Goal: Task Accomplishment & Management: Complete application form

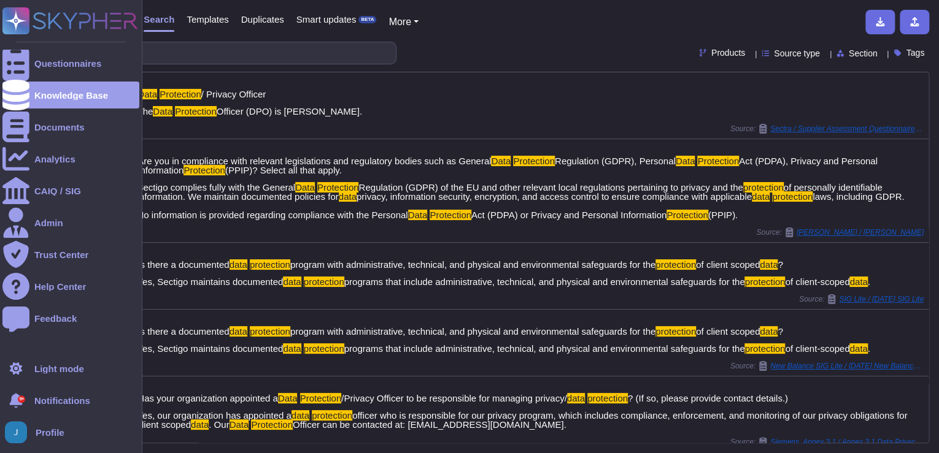
scroll to position [253, 0]
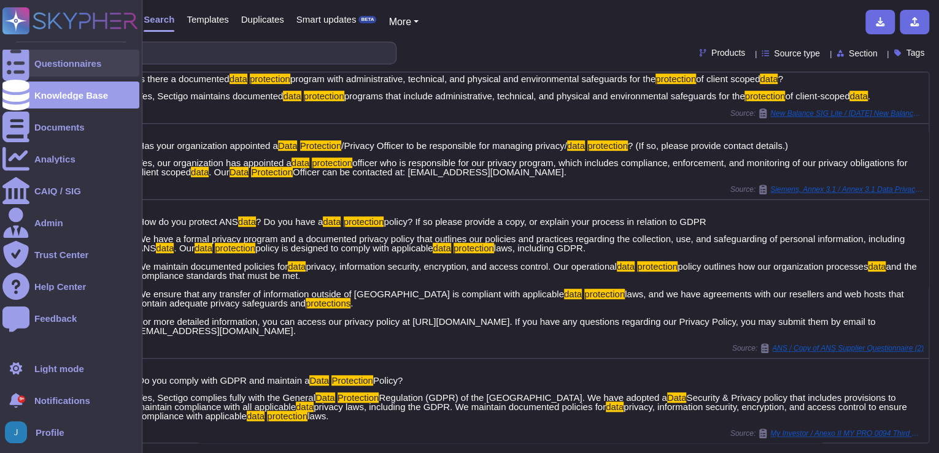
click at [53, 57] on div "Questionnaires" at bounding box center [70, 63] width 137 height 27
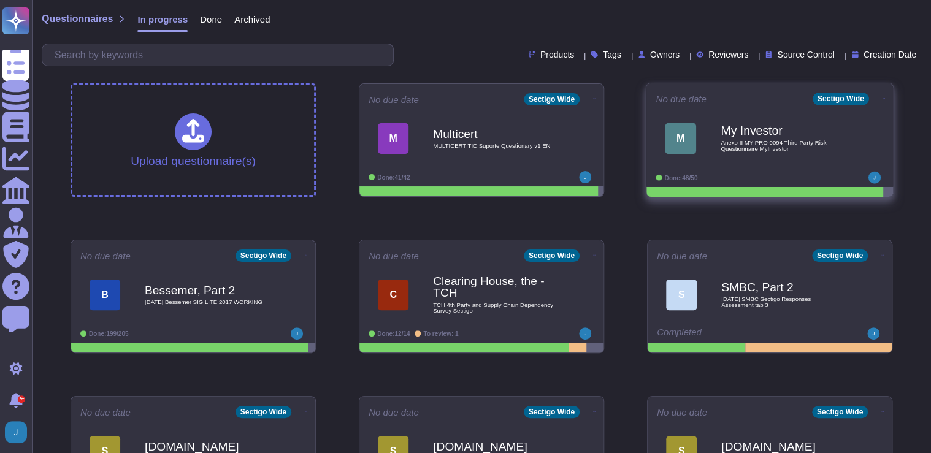
click at [779, 127] on b "My Investor" at bounding box center [783, 131] width 124 height 12
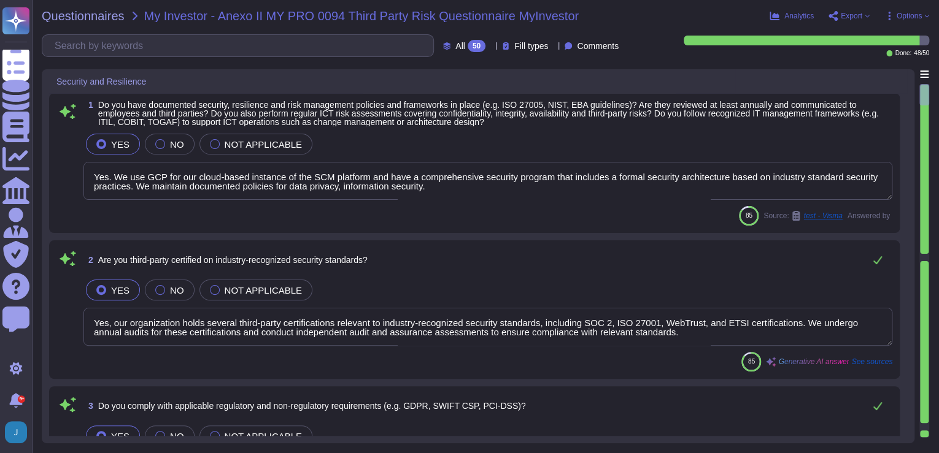
type textarea "Yes. We use GCP for our cloud-based instance of the SCM platform and have a com…"
type textarea "Yes, our organization holds several third-party certifications relevant to indu…"
type textarea "Yes, Sectigo complies fully with all relevant legislation and regulations perta…"
type textarea "Yes, we have a mandatory cybersecurity and awareness training program for all e…"
type textarea "Yes, our company has clearly defined and documented information security roles …"
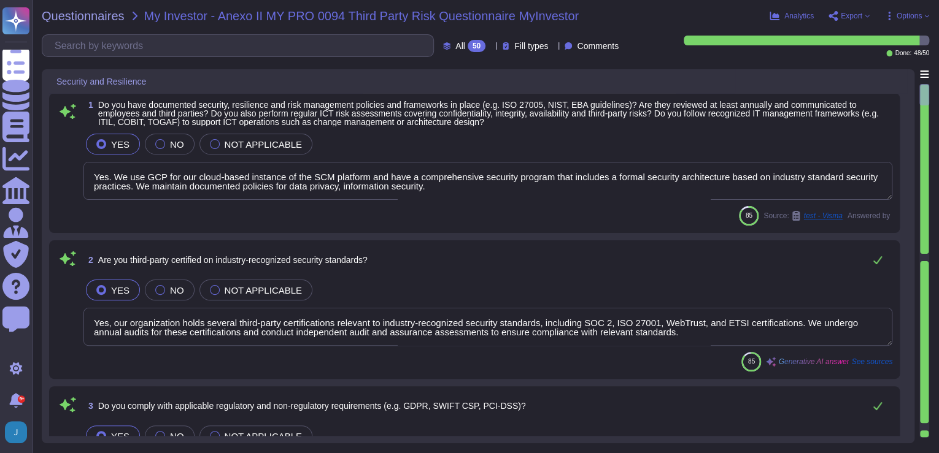
scroll to position [1, 0]
drag, startPoint x: 474, startPoint y: 190, endPoint x: 451, endPoint y: 189, distance: 22.7
click at [451, 189] on textarea "Yes. We use GCP for our cloud-based instance of the SCM platform and have a com…" at bounding box center [487, 181] width 809 height 38
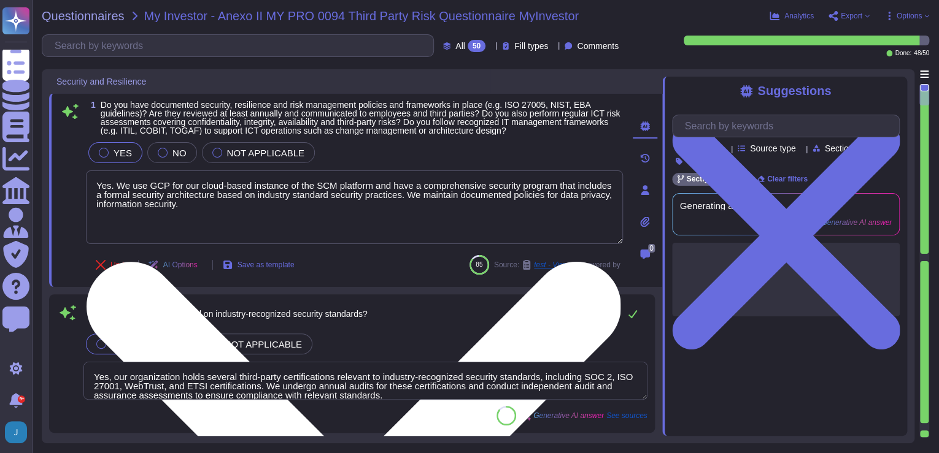
scroll to position [0, 0]
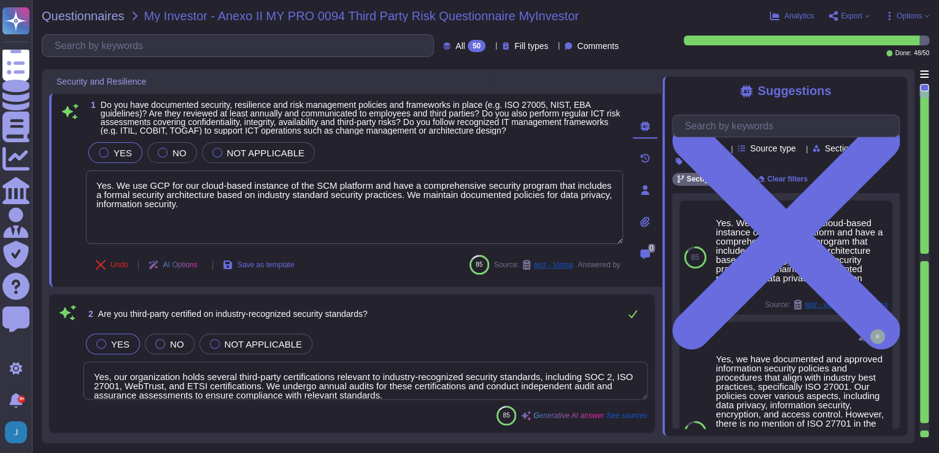
drag, startPoint x: 385, startPoint y: 182, endPoint x: 85, endPoint y: 177, distance: 300.7
click at [85, 177] on div "1 Do you have documented security, resilience and risk management policies and …" at bounding box center [341, 190] width 564 height 179
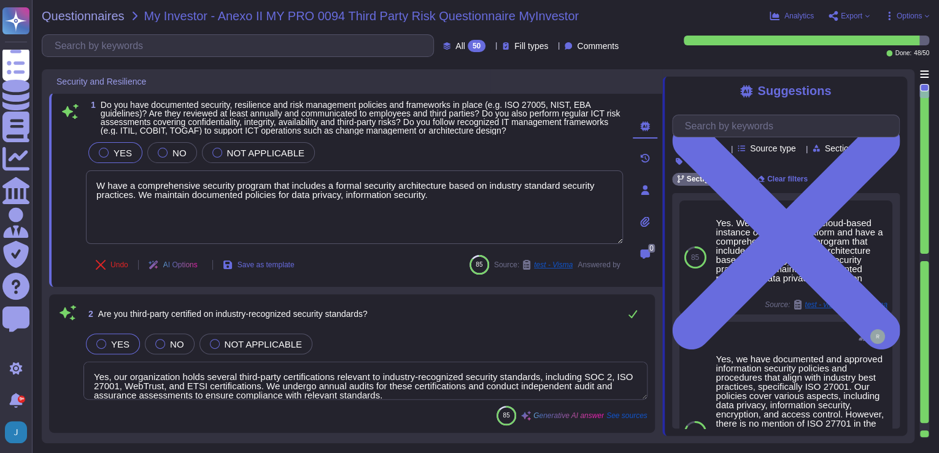
type textarea "We have a comprehensive security program that includes a formal security archit…"
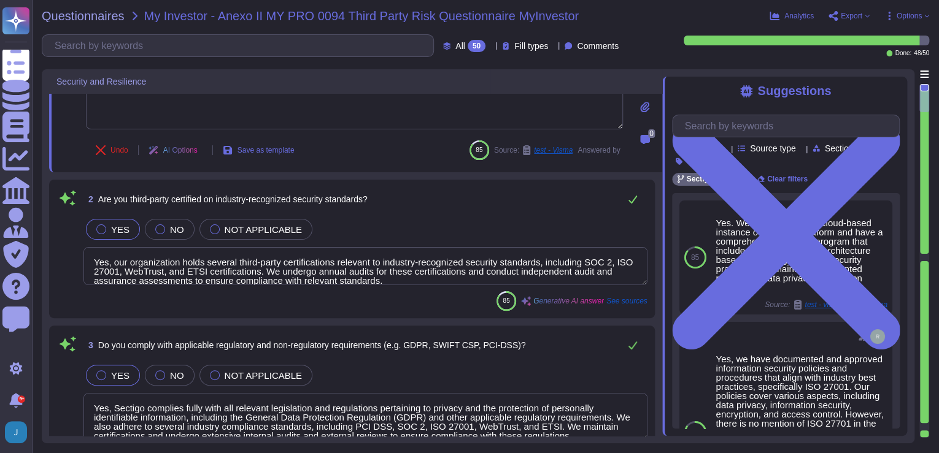
type textarea "Yes, our company has clearly defined and documented information security roles …"
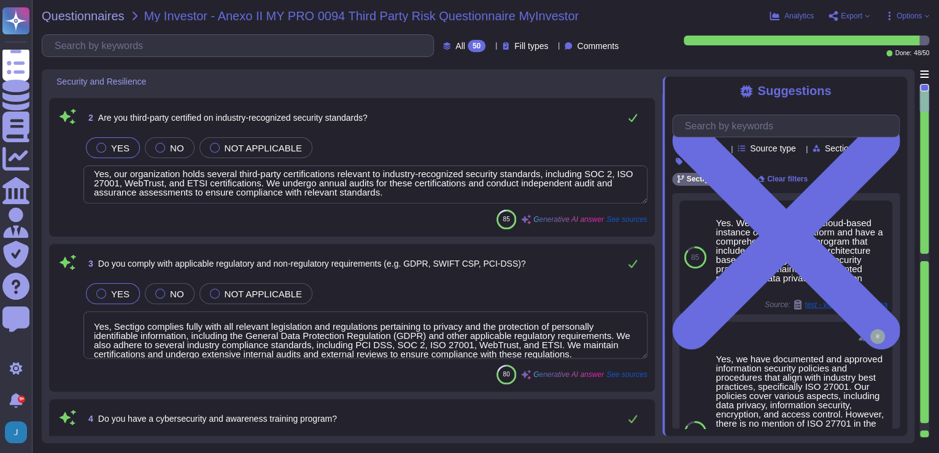
scroll to position [10, 0]
type textarea "We have a comprehensive security program that includes a formal security archit…"
type textarea "Yes, we conduct background checks on all employees, including those with access…"
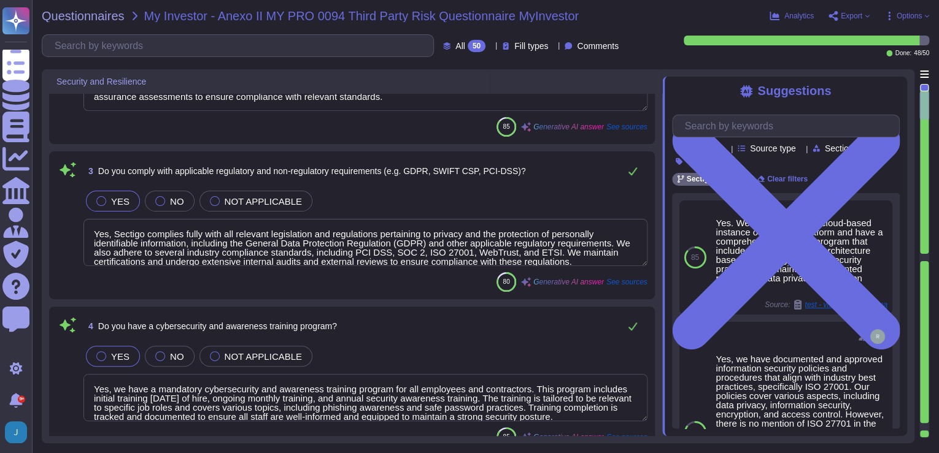
scroll to position [344, 0]
type textarea "Yes, we conduct background checks on all employees, including those with access…"
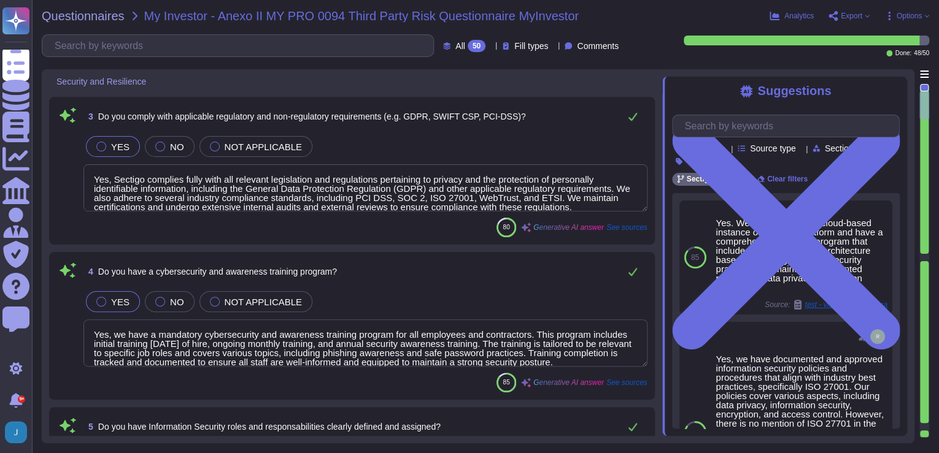
type textarea "Yes, we have physical access controls at our facilities, which include: 1. Visi…"
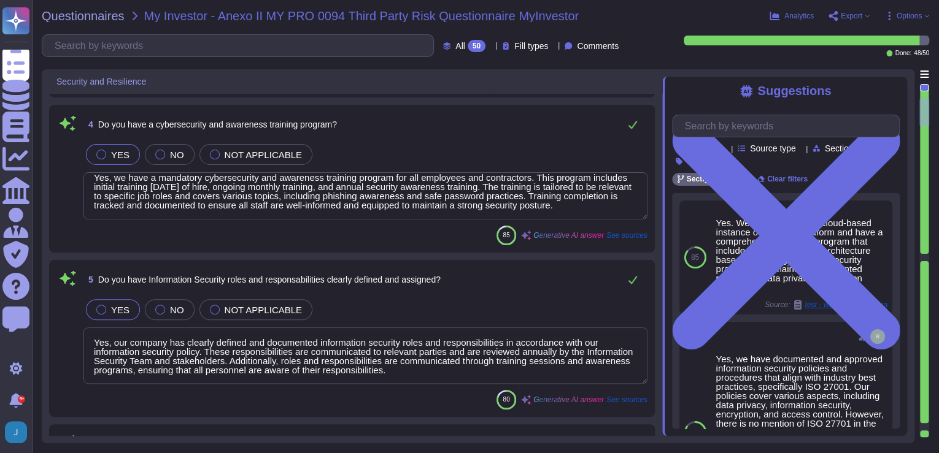
scroll to position [0, 0]
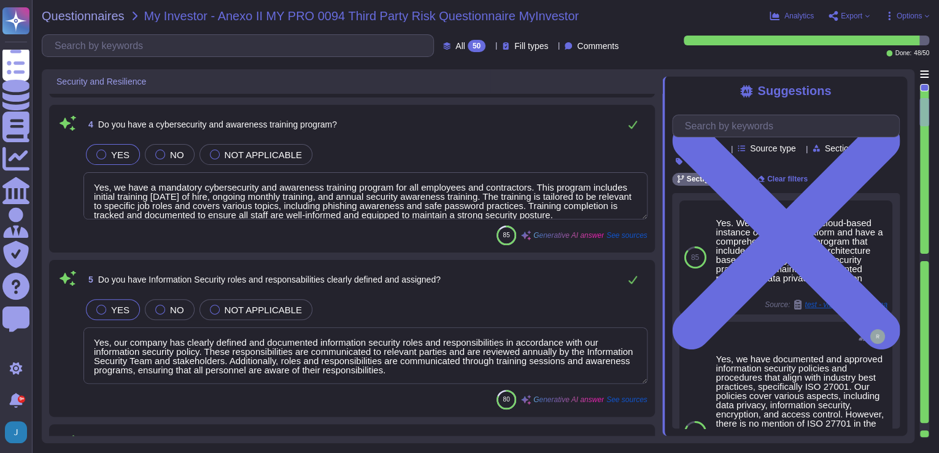
drag, startPoint x: 463, startPoint y: 176, endPoint x: 523, endPoint y: 183, distance: 61.1
click at [523, 183] on textarea "Yes, we have a mandatory cybersecurity and awareness training program for all e…" at bounding box center [365, 195] width 564 height 47
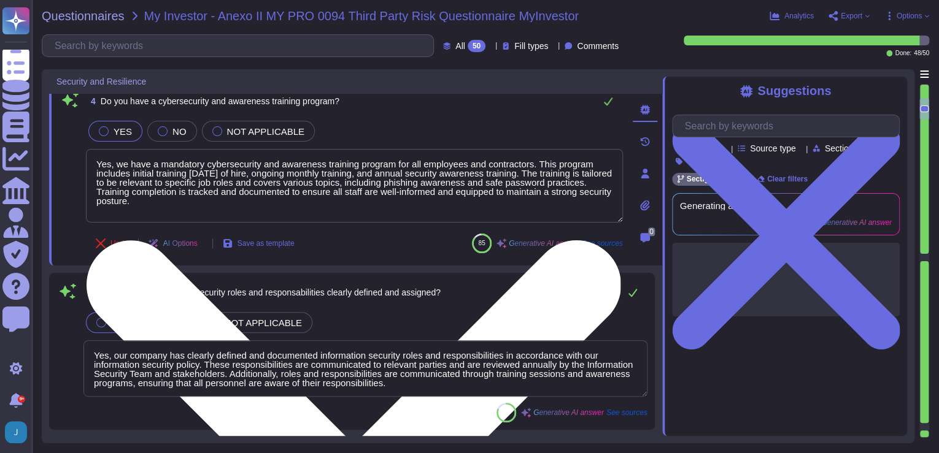
type textarea "Yes, we have physical access controls at our facilities, which include: 1. Visi…"
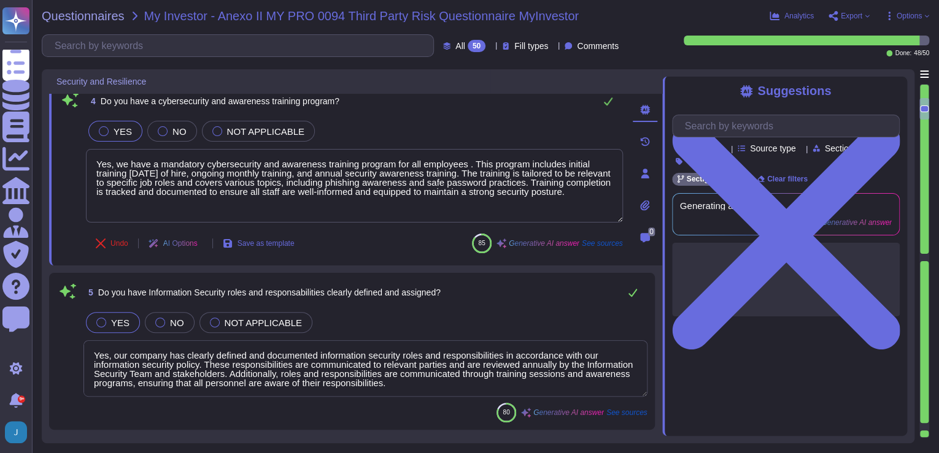
type textarea "Yes, we have a mandatory cybersecurity and awareness training program for all e…"
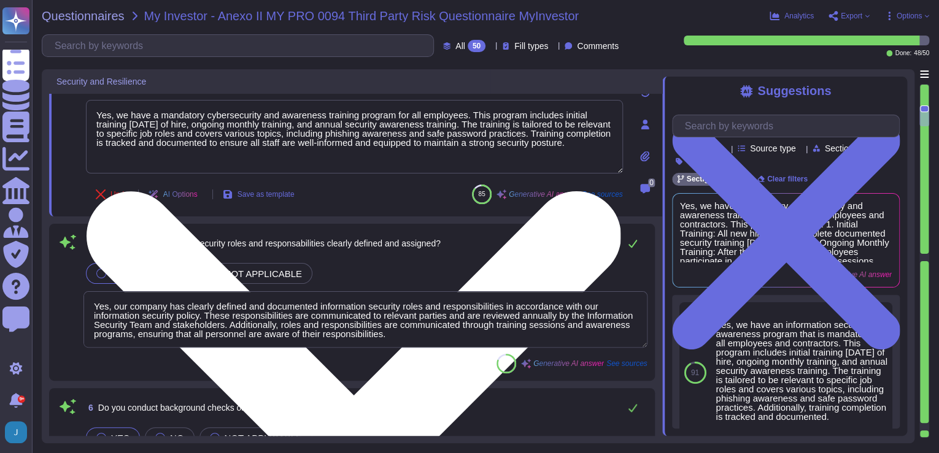
scroll to position [589, 0]
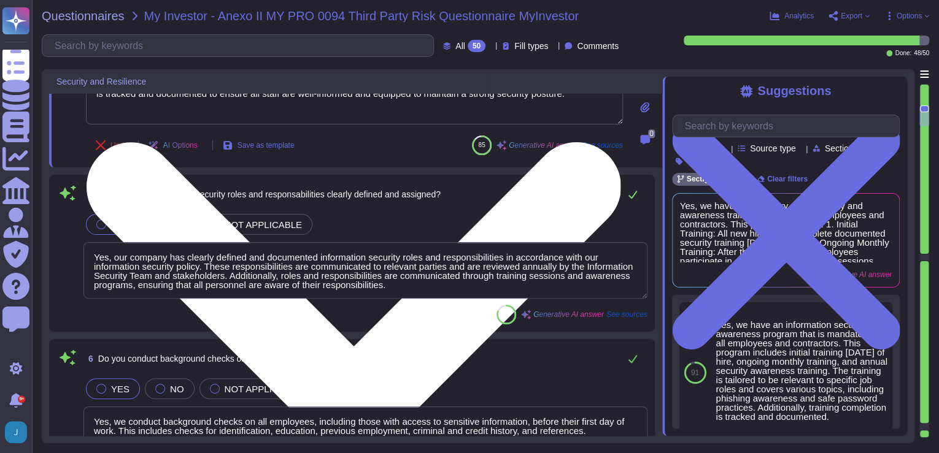
type textarea "- Location: - [GEOGRAPHIC_DATA], [US_STATE], [GEOGRAPHIC_DATA] - [GEOGRAPHIC_DA…"
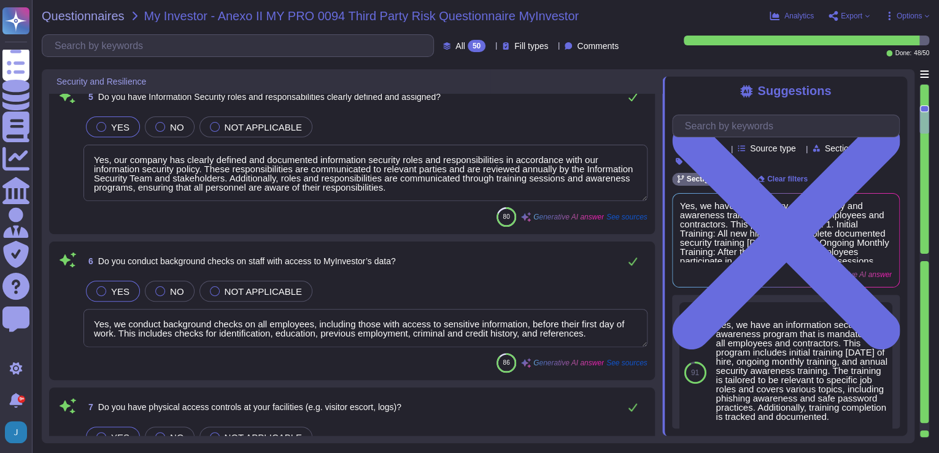
type textarea "Yes, we have a mandatory cybersecurity and awareness training program for all e…"
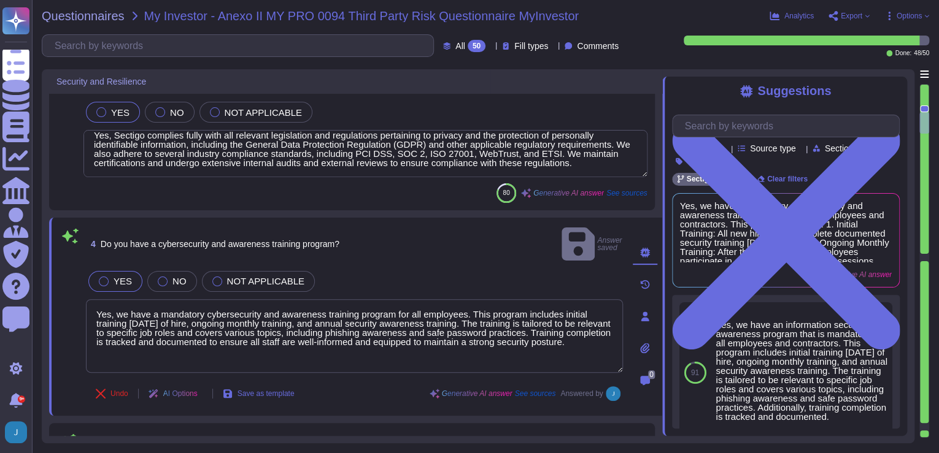
scroll to position [318, 0]
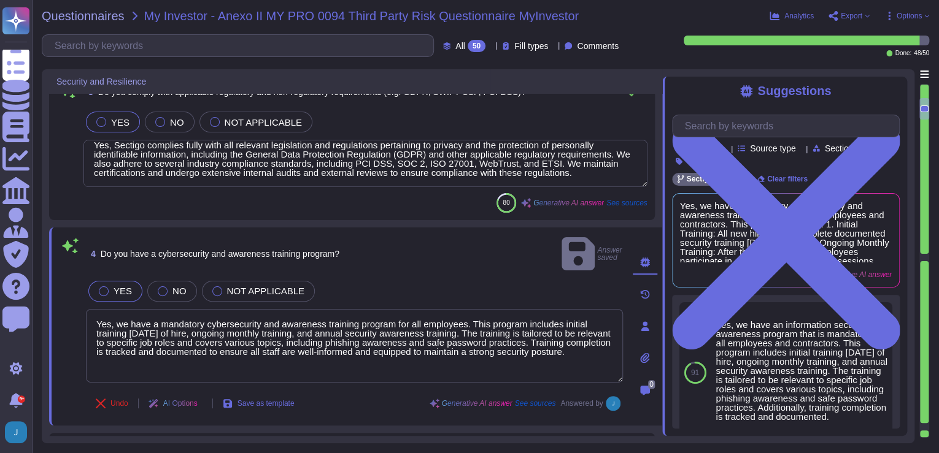
type textarea "We have a comprehensive security program that includes a formal security archit…"
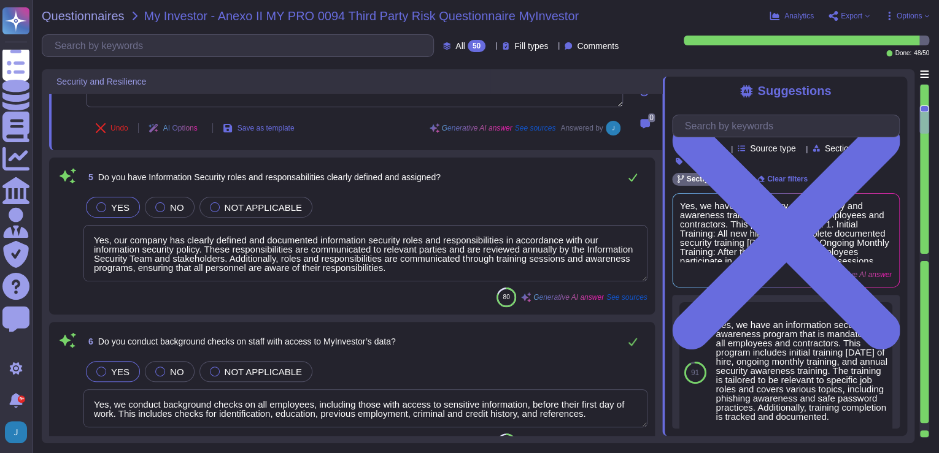
scroll to position [612, 0]
type textarea "- Location: - [GEOGRAPHIC_DATA], [US_STATE], [GEOGRAPHIC_DATA] - [GEOGRAPHIC_DA…"
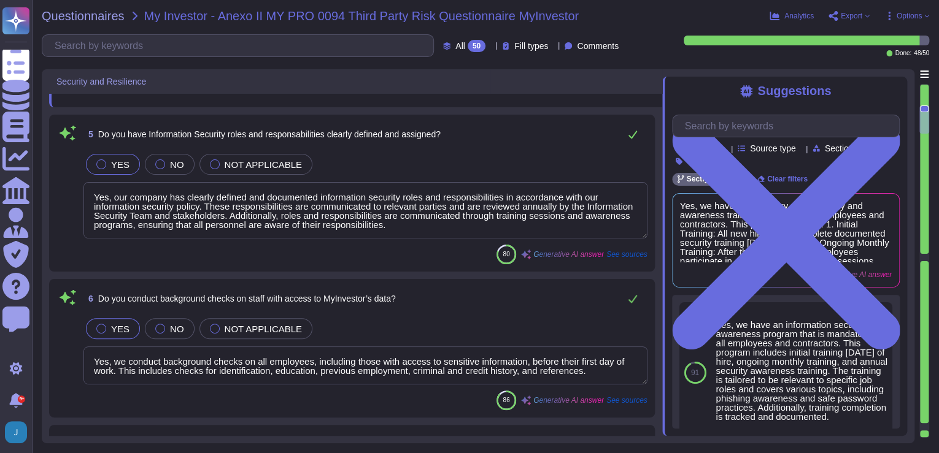
scroll to position [1, 0]
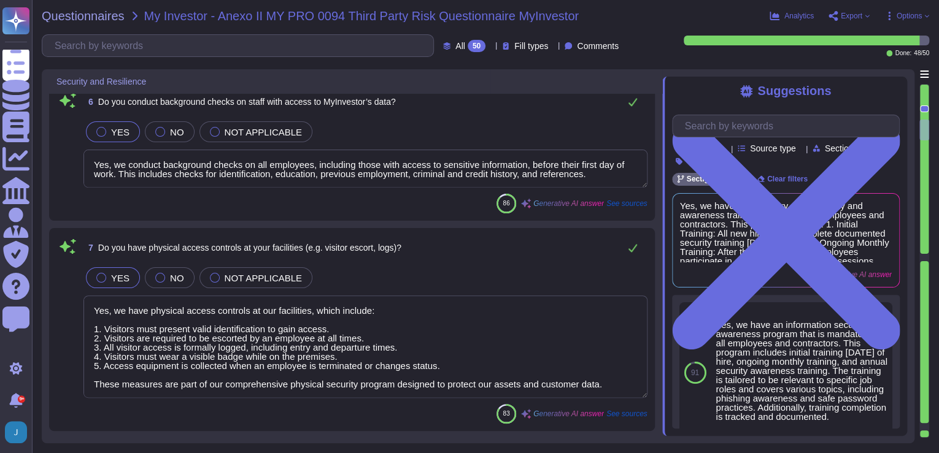
type textarea "Yes, we process, manage, and store personal information, specifically company e…"
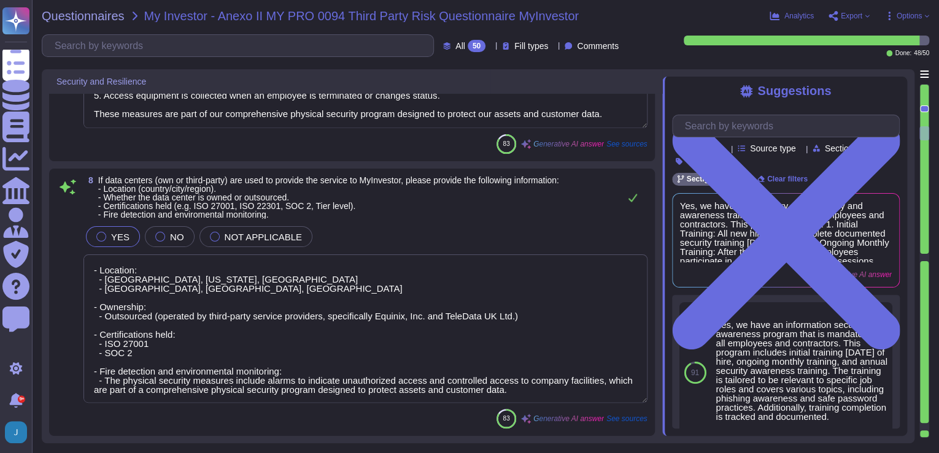
type textarea "Yes, Sectigo complies fully with the General Data Protection Regulation (GDPR) …"
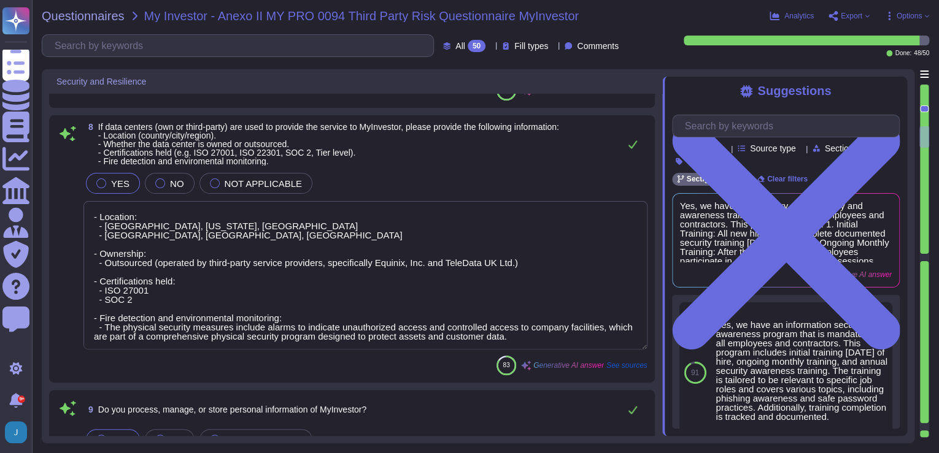
type textarea "Yes, service-related data is located outside the [GEOGRAPHIC_DATA], specificall…"
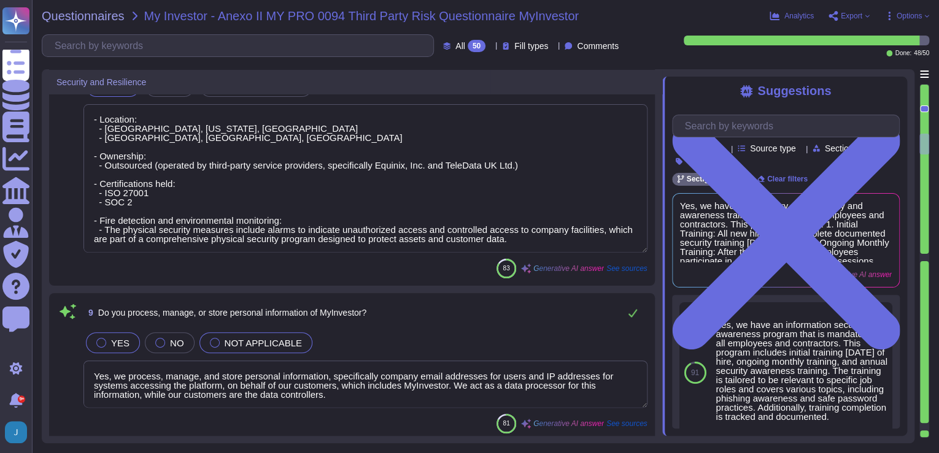
type textarea "Yes, we have a Data Encryption Policy that covers both data at rest and in tran…"
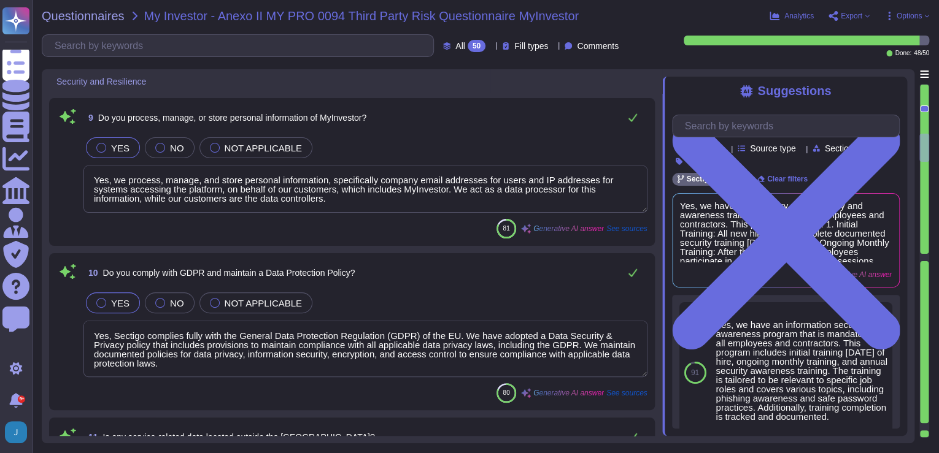
type textarea "Yes, MyInvestor's data is logically separated from other customers. Our tenant …"
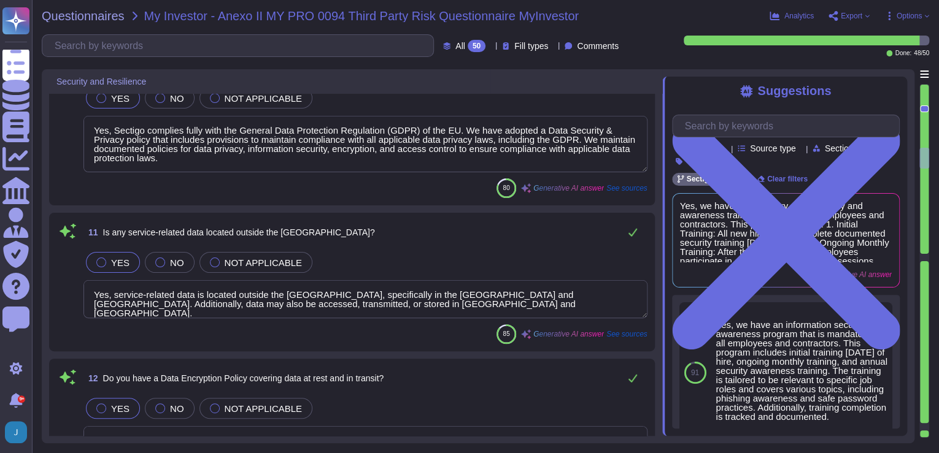
type textarea "This Procedure applies to and is mandatory for owners of assets in the asset ma…"
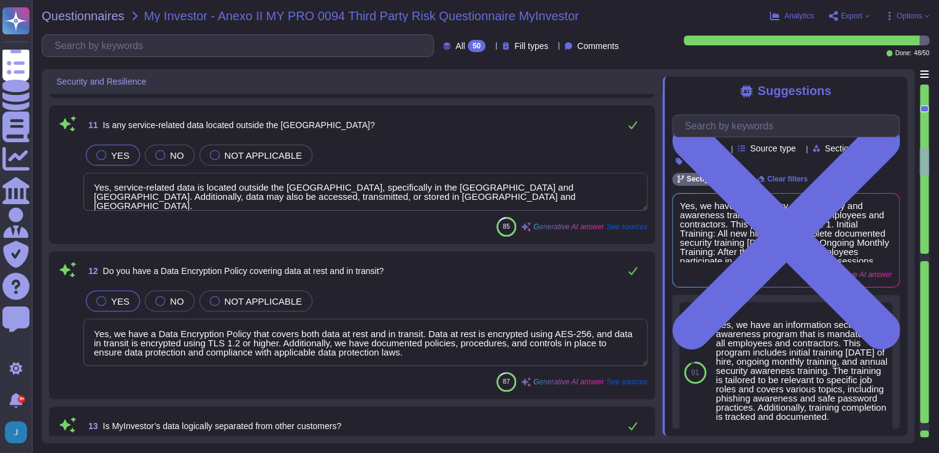
type textarea "Yes, we have a hardening procedure that is applied to all assets, including end…"
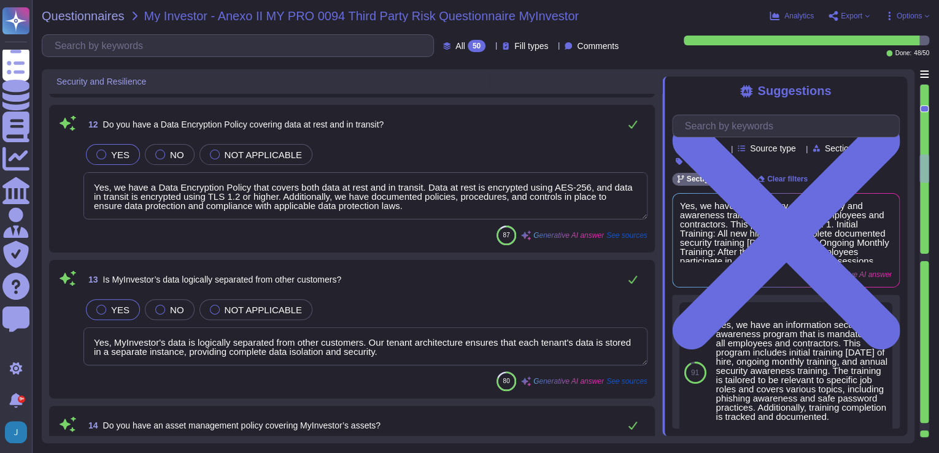
type textarea "Yes, we manage portable/mobile devices using our company's Mobile Device Manage…"
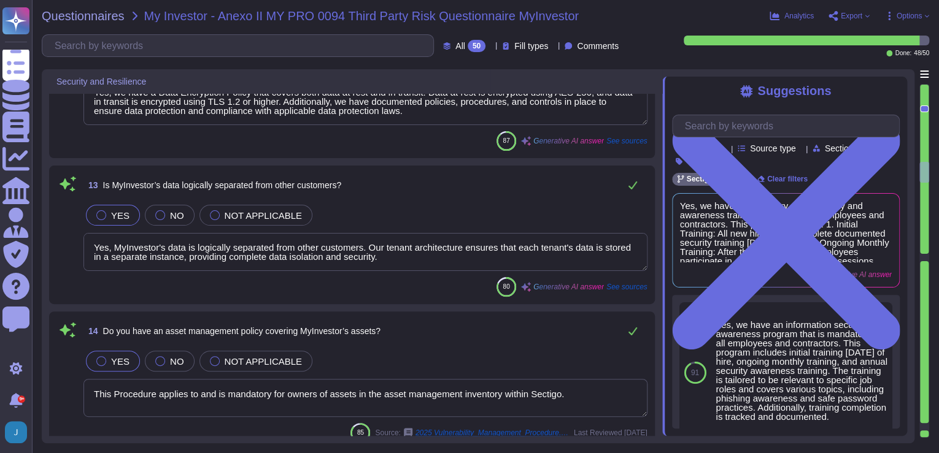
scroll to position [1938, 0]
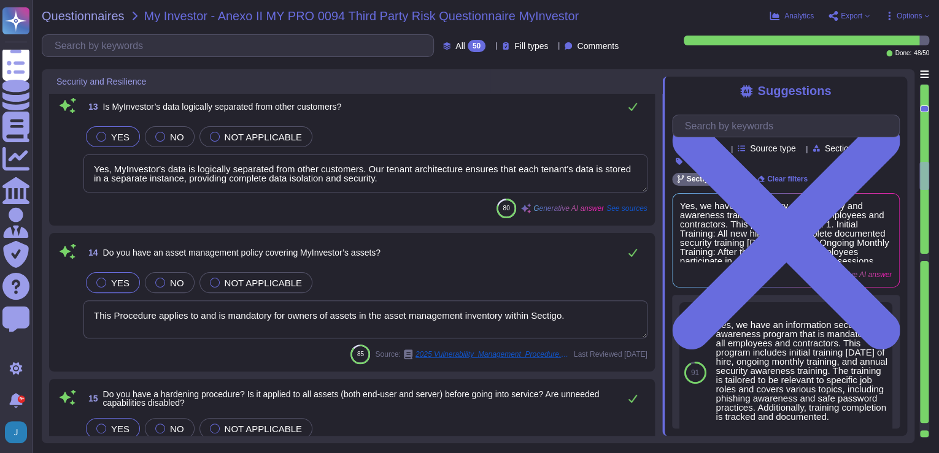
type textarea "Yes, Sectigo has established a formal Change Management process that is documen…"
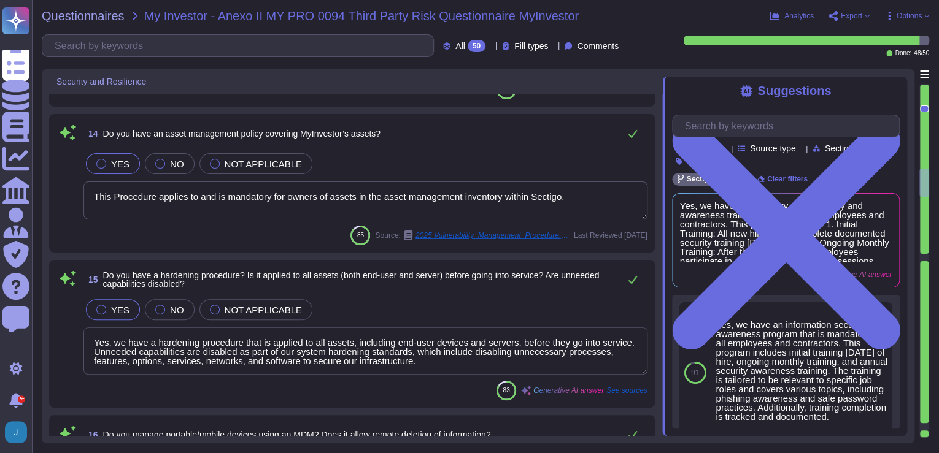
scroll to position [2134, 0]
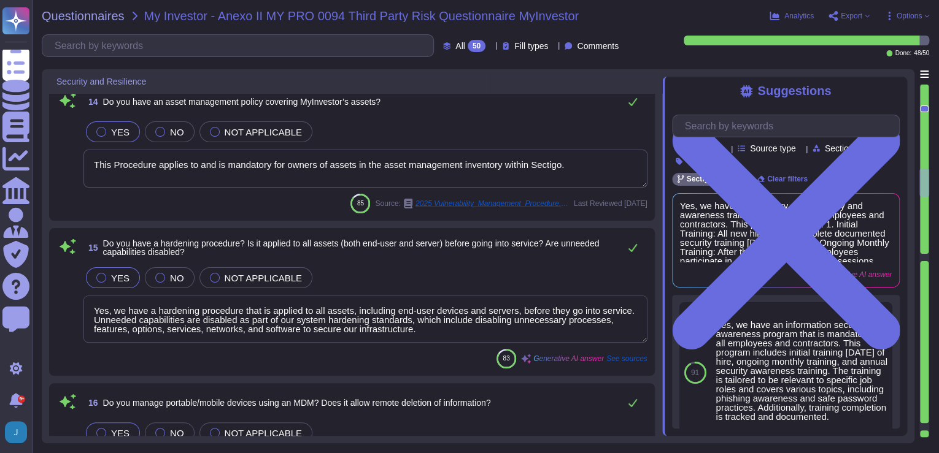
type textarea "Yes, Sectigo has a comprehensive Data Classification Policy that categorizes in…"
drag, startPoint x: 572, startPoint y: 167, endPoint x: 82, endPoint y: 162, distance: 489.7
click at [82, 162] on div "14 Do you have an asset management policy covering MyInvestor’s assets? YES NO …" at bounding box center [351, 152] width 591 height 124
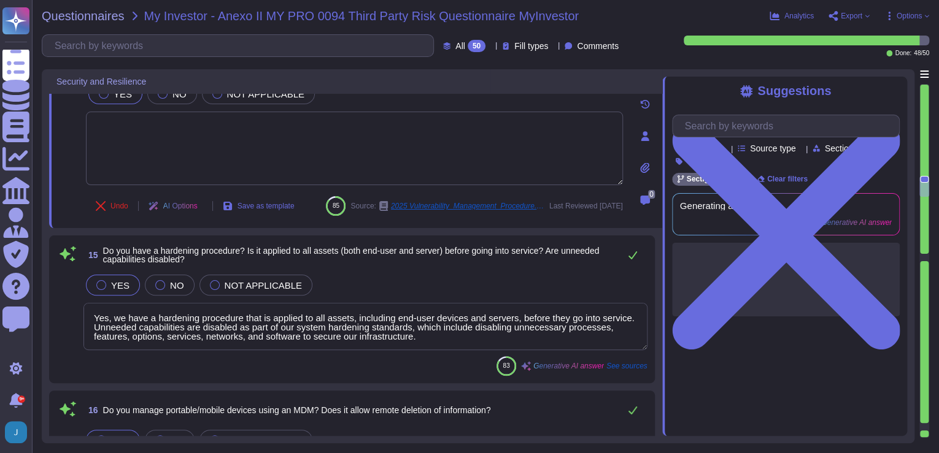
type textarea "Yes, Sectigo has a comprehensive Data Classification Policy that categorizes in…"
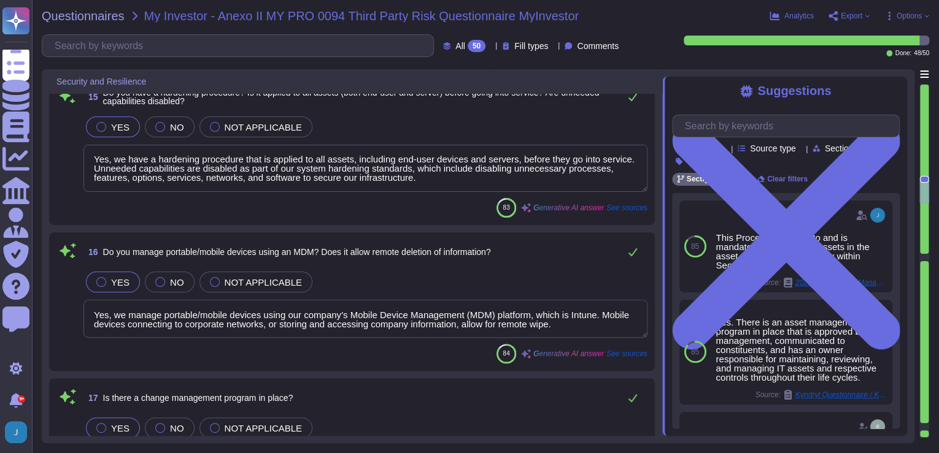
scroll to position [1, 0]
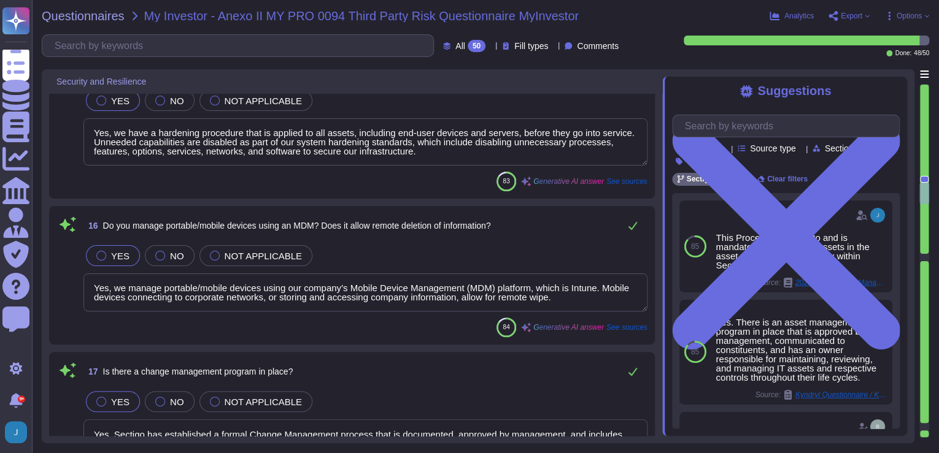
type textarea "Upon contract termination, we do not guarantee data deletion at the point of se…"
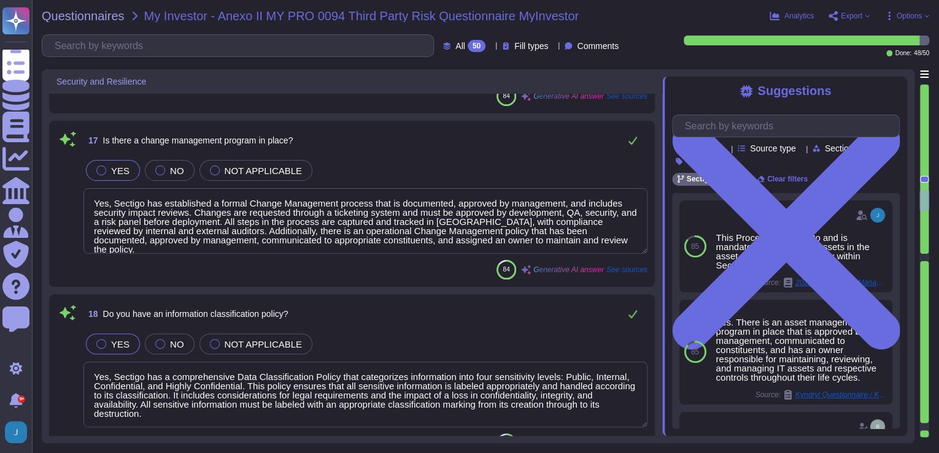
type textarea "Yes, we monitor all systems, software, and networks within the scope of the con…"
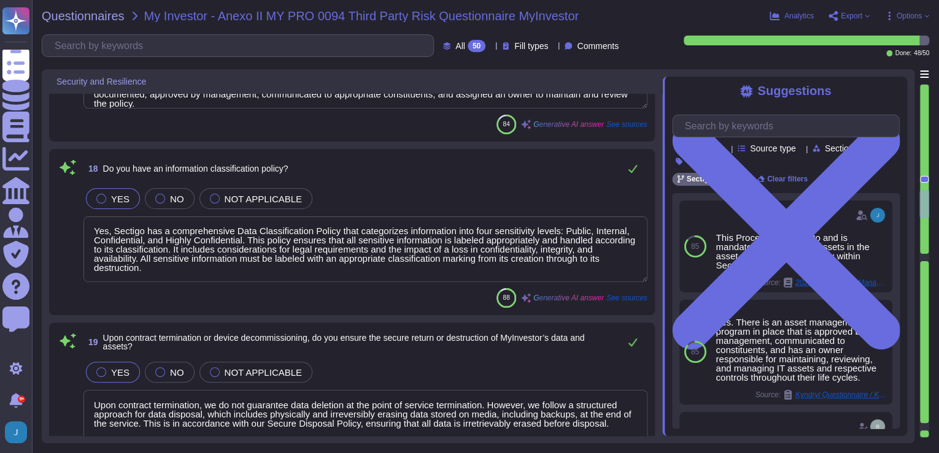
scroll to position [2772, 0]
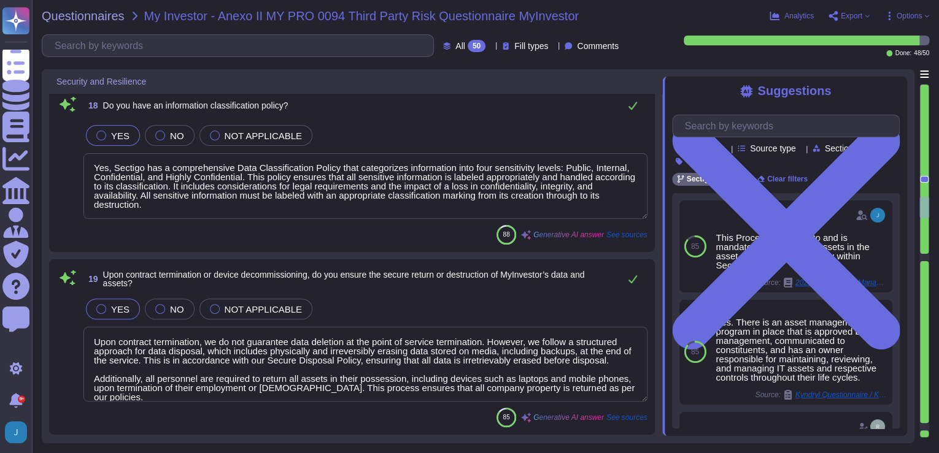
type textarea "Yes, we apply security patches regularly, including for critical vulnerabilitie…"
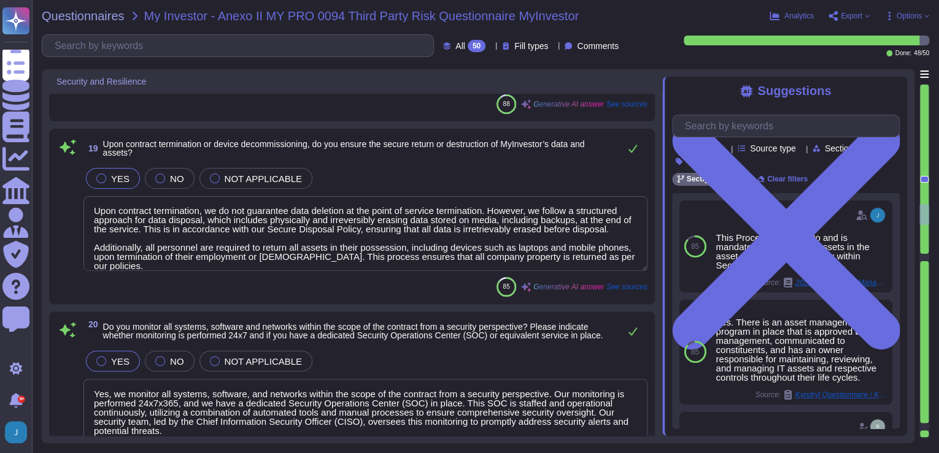
scroll to position [2919, 0]
type textarea "Yes, we perform regular data backups. The process includes continual backups fo…"
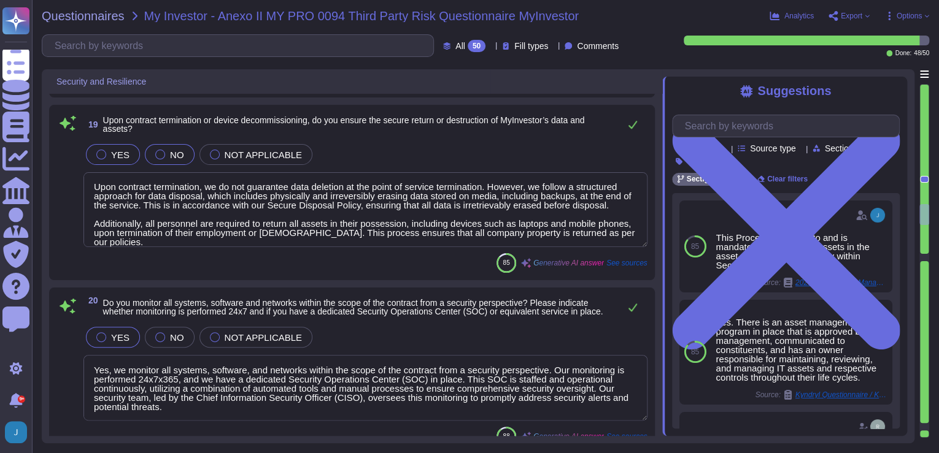
click at [162, 152] on label "NO" at bounding box center [169, 155] width 29 height 10
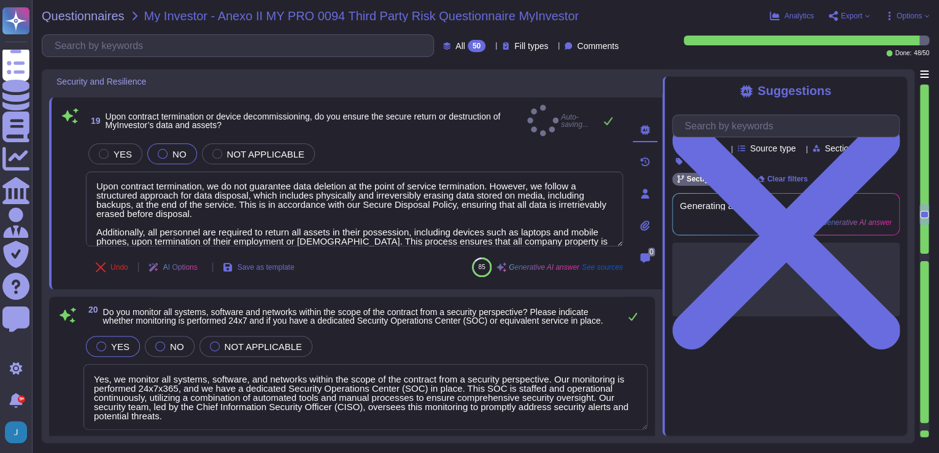
type textarea "Yes, we perform regular data backups. The process includes continual backups fo…"
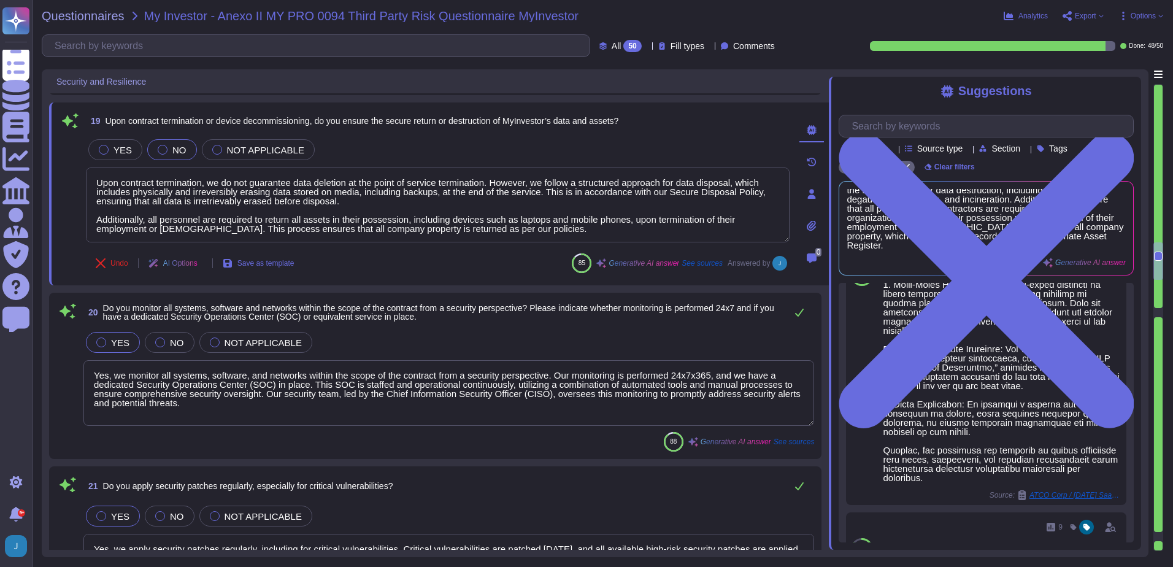
scroll to position [78, 0]
type textarea "Yes, Sectigo is committed to managing end-of-life (EOL) software effectively. S…"
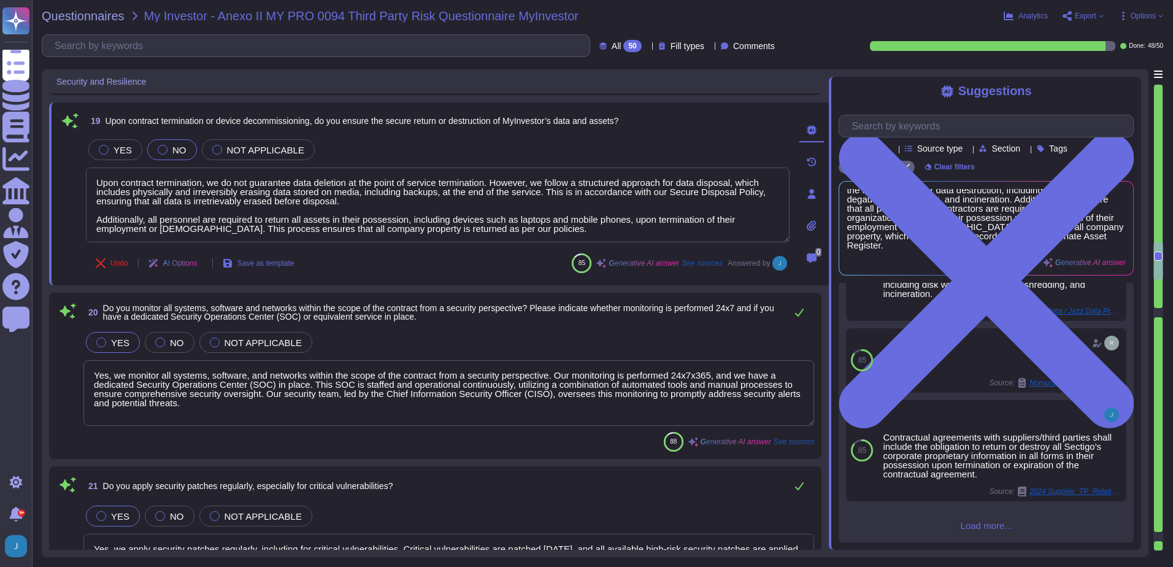
scroll to position [759, 0]
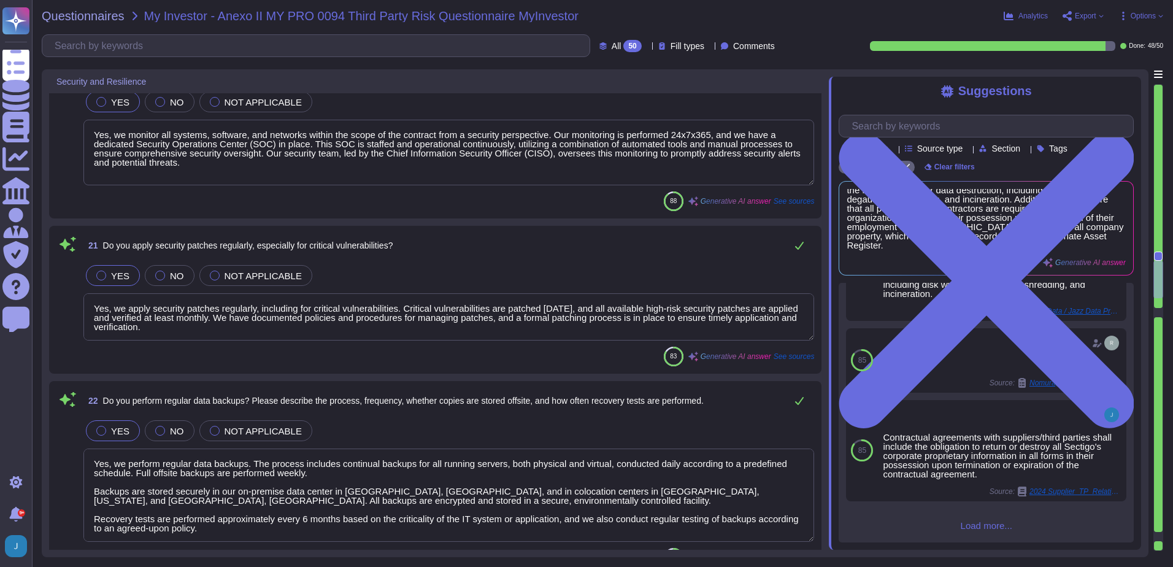
type textarea "Yes, we deploy anti-malware and anti-ransomware solutions on all appropriate sy…"
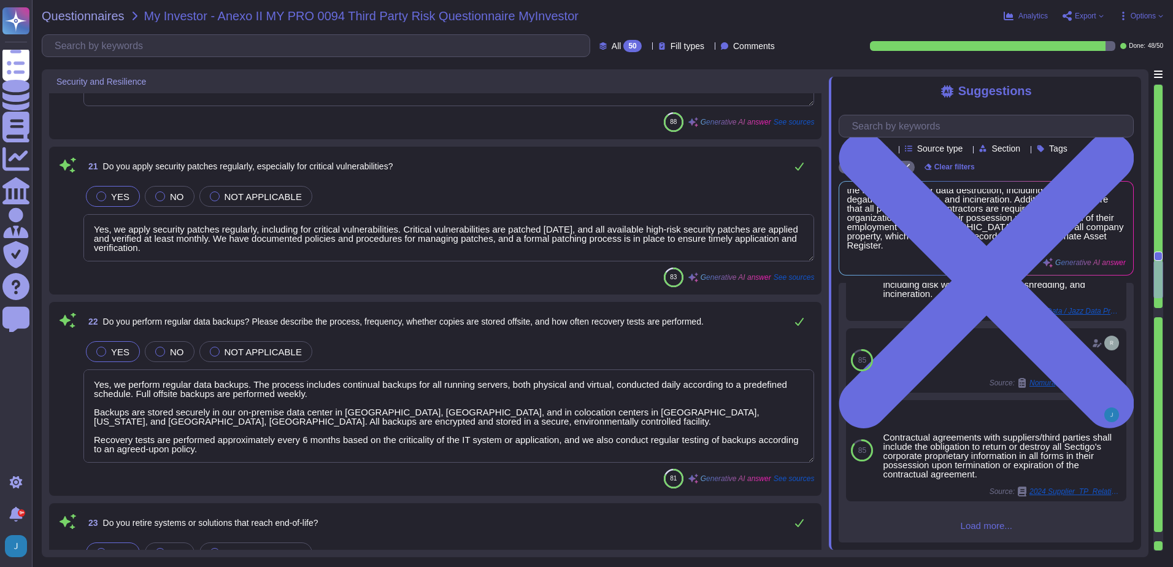
scroll to position [3221, 0]
